Goal: Contribute content: Contribute content

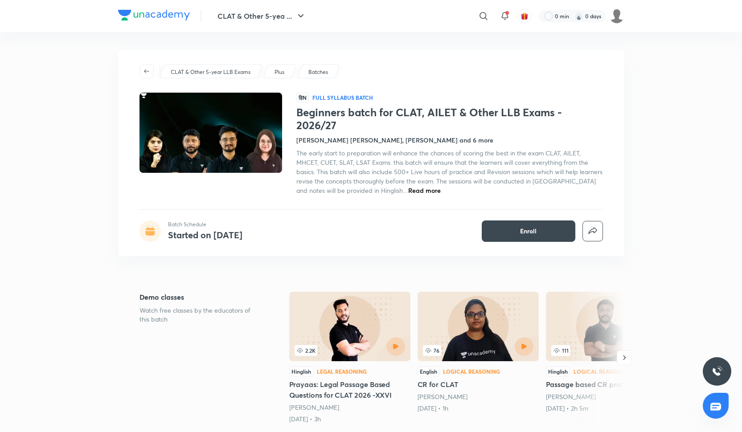
click at [416, 191] on span "Read more" at bounding box center [424, 190] width 33 height 8
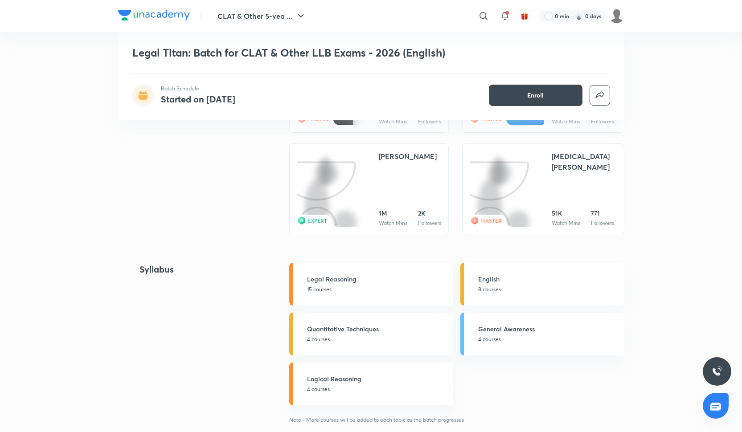
scroll to position [1383, 0]
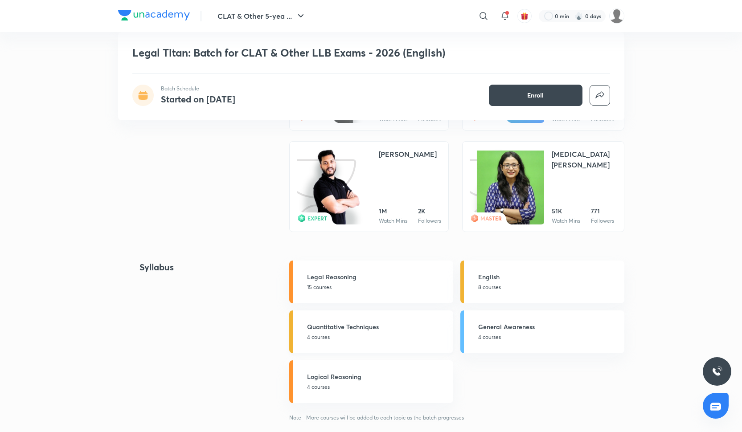
click at [366, 327] on h5 "Quantitative Techniques" at bounding box center [377, 326] width 141 height 9
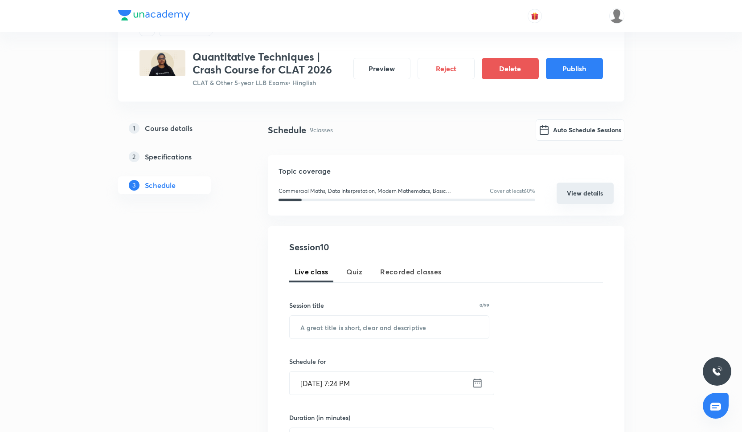
scroll to position [13, 0]
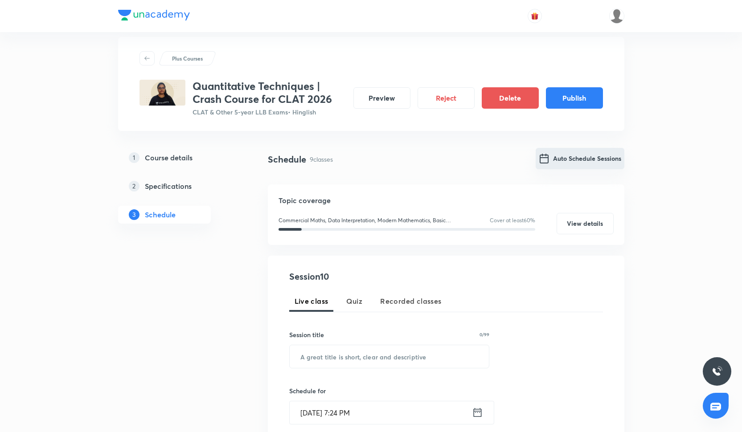
click at [577, 153] on button "Auto Schedule Sessions" at bounding box center [580, 158] width 89 height 21
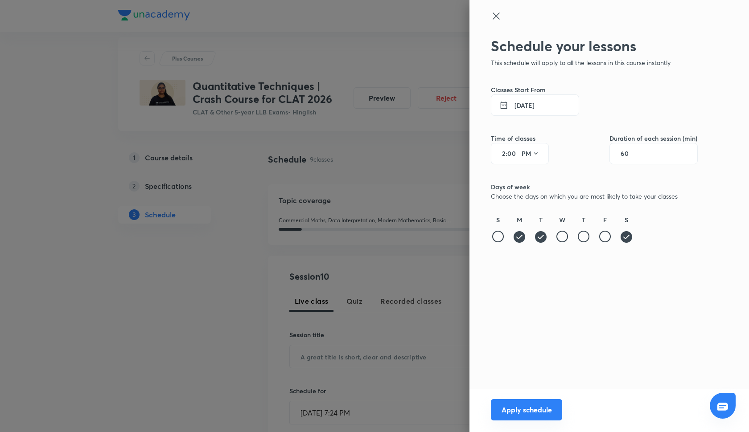
click at [532, 415] on button "Apply schedule" at bounding box center [526, 409] width 71 height 21
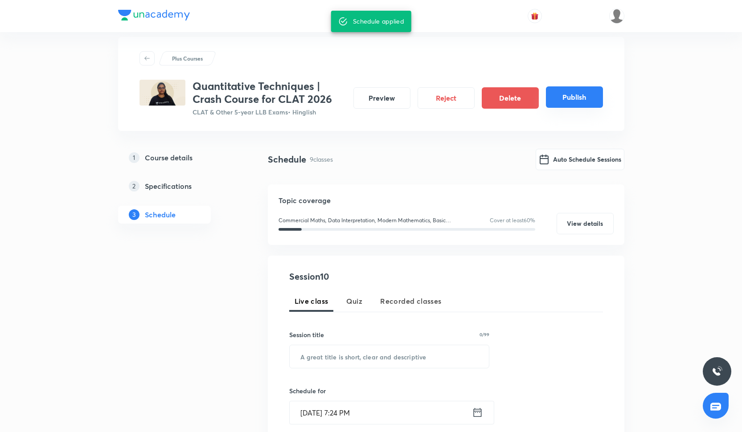
click at [579, 104] on button "Publish" at bounding box center [574, 96] width 57 height 21
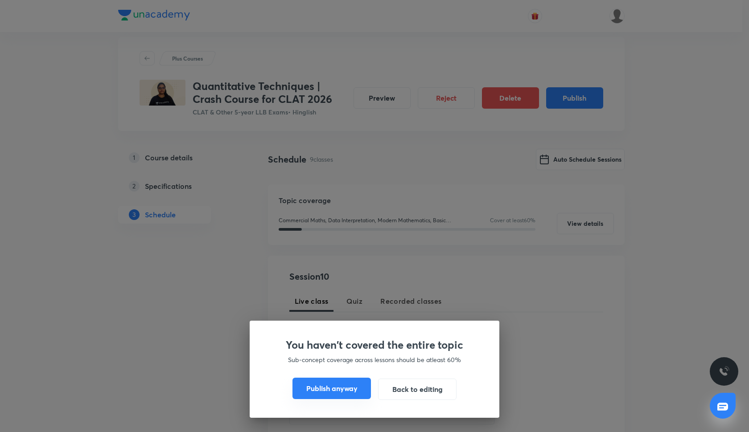
click at [343, 395] on button "Publish anyway" at bounding box center [331, 388] width 78 height 21
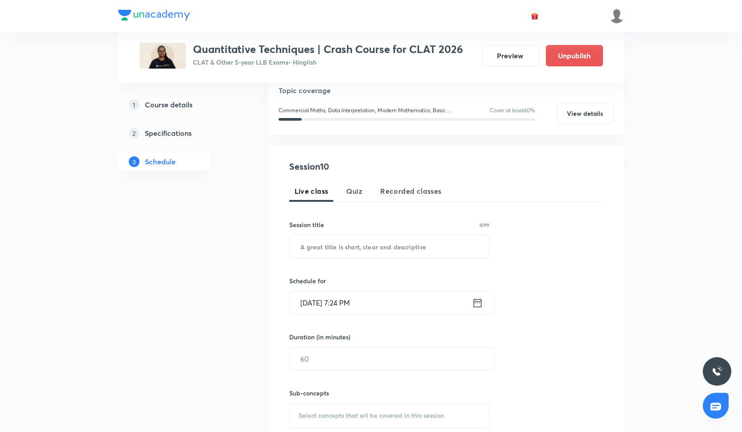
scroll to position [94, 0]
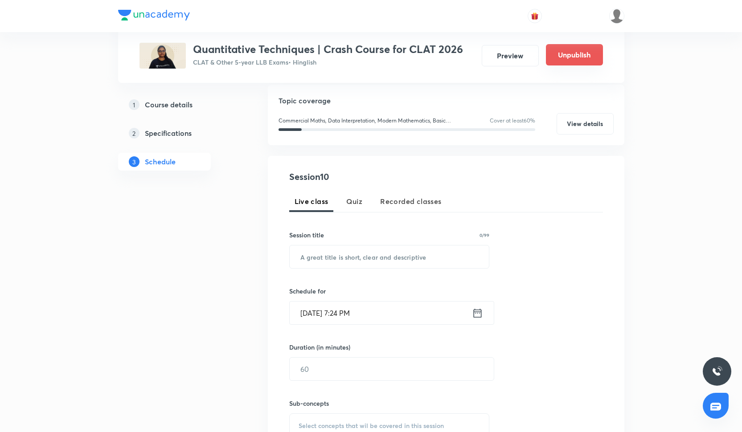
click at [557, 59] on button "Unpublish" at bounding box center [574, 54] width 57 height 21
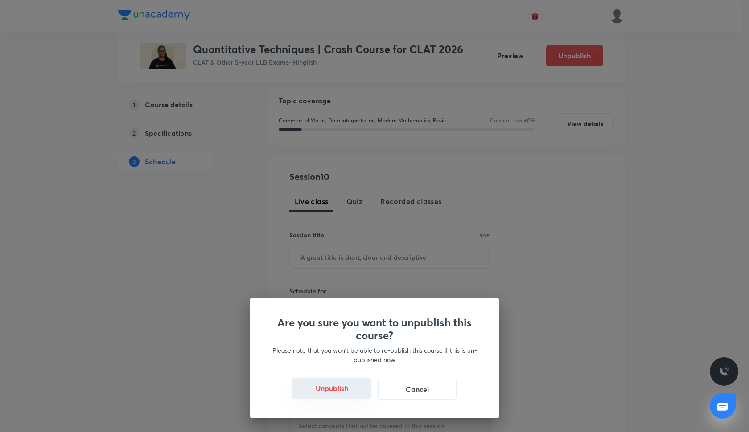
click at [342, 386] on button "Unpublish" at bounding box center [331, 388] width 78 height 21
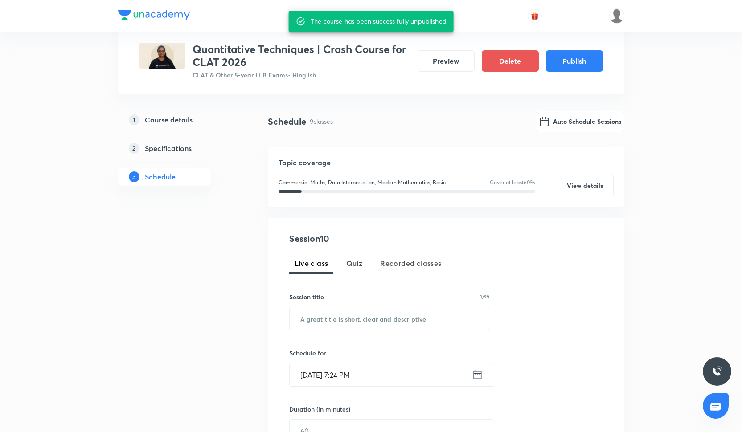
scroll to position [0, 0]
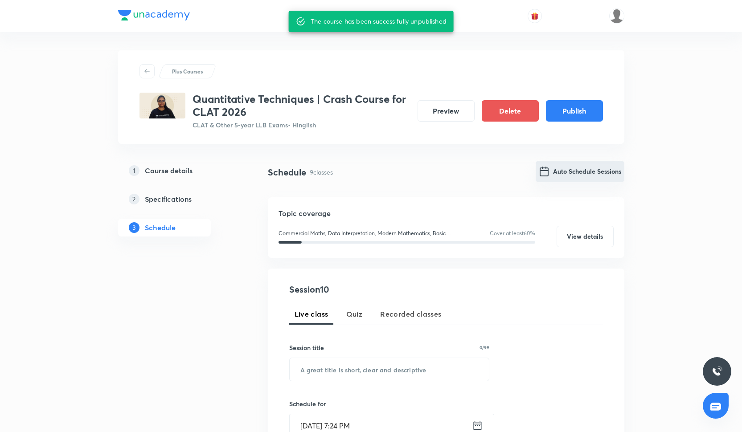
click at [579, 170] on button "Auto Schedule Sessions" at bounding box center [580, 171] width 89 height 21
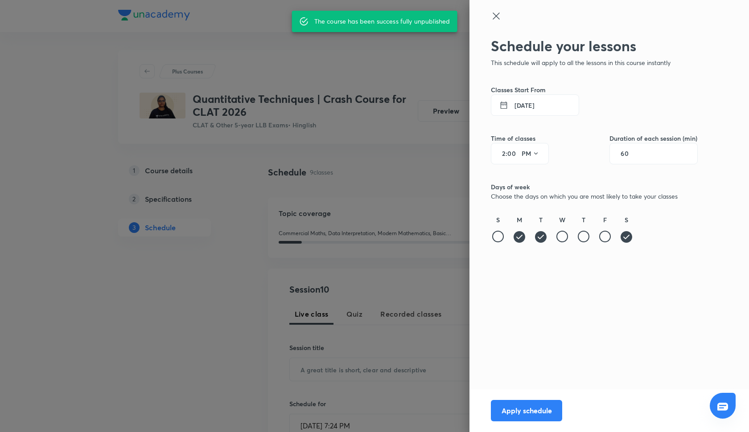
click at [512, 155] on input "00" at bounding box center [512, 153] width 11 height 7
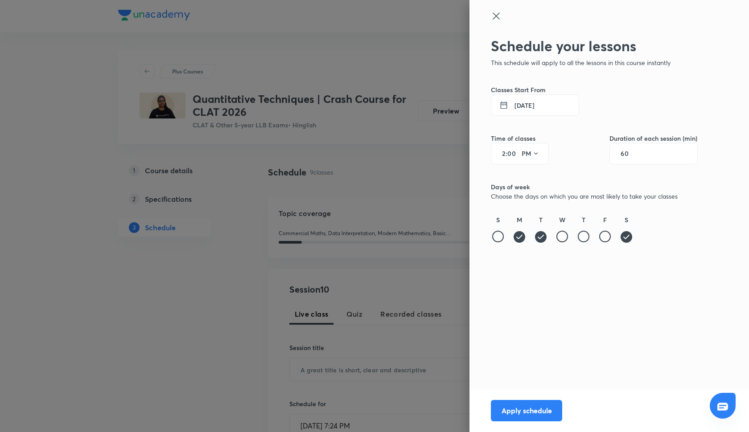
click at [516, 154] on input "00" at bounding box center [512, 153] width 11 height 7
type input "05"
click at [526, 412] on button "Apply schedule" at bounding box center [526, 409] width 71 height 21
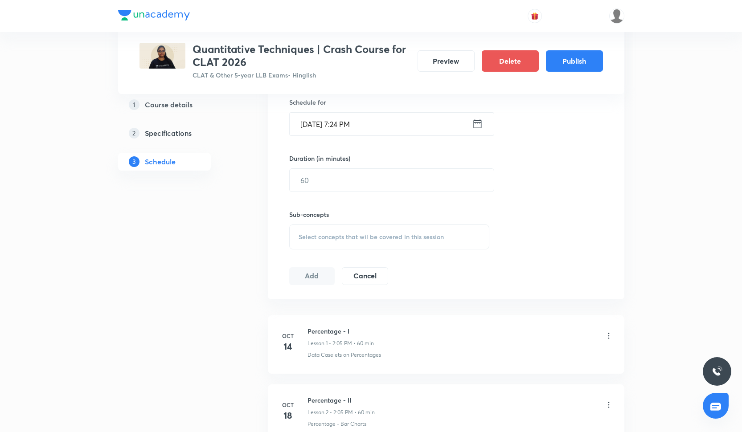
scroll to position [293, 0]
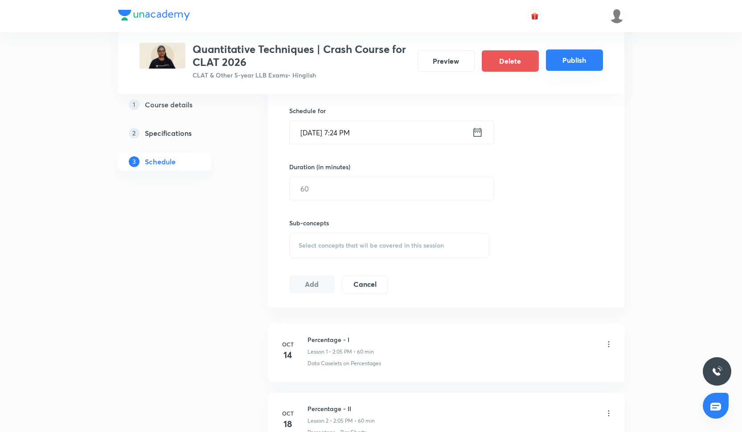
click at [597, 56] on button "Publish" at bounding box center [574, 59] width 57 height 21
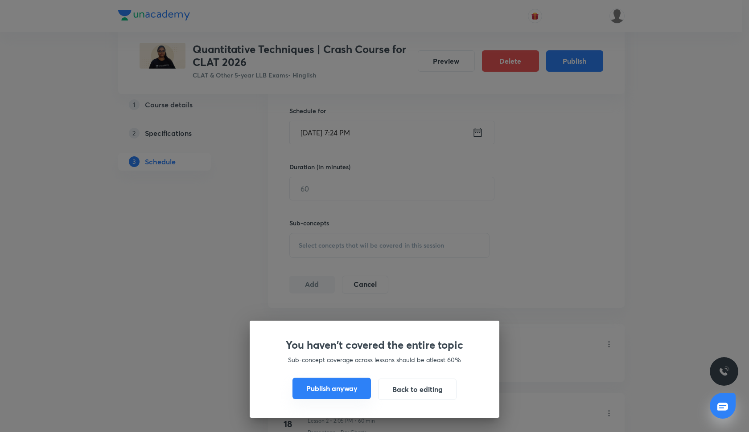
click at [366, 381] on button "Publish anyway" at bounding box center [331, 388] width 78 height 21
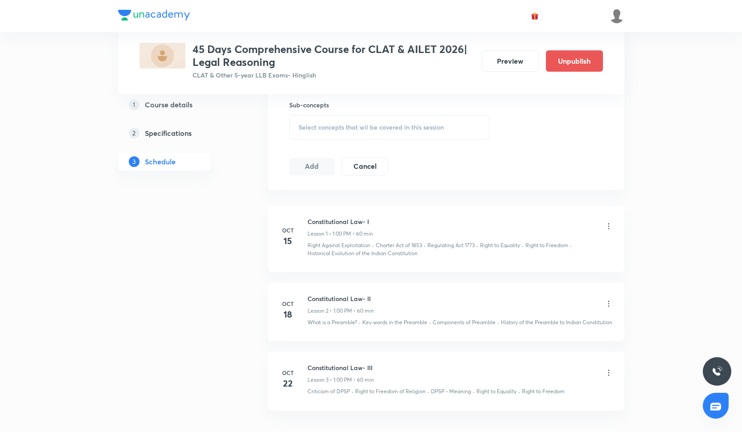
scroll to position [403, 0]
